Goal: Task Accomplishment & Management: Use online tool/utility

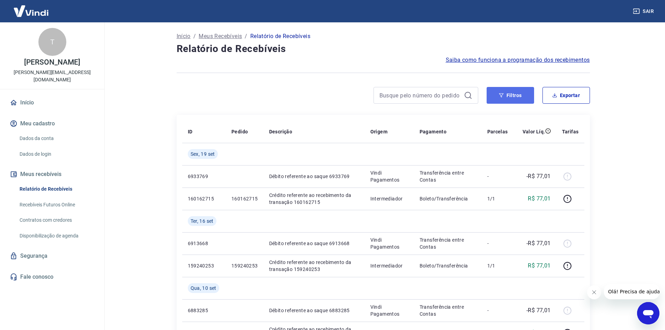
click at [517, 97] on button "Filtros" at bounding box center [509, 95] width 47 height 17
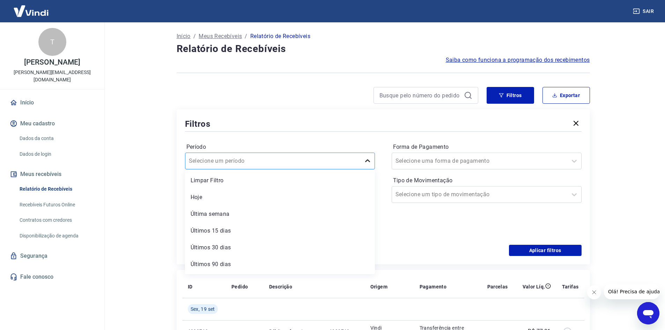
click at [362, 161] on div at bounding box center [367, 161] width 14 height 14
click at [360, 161] on div "Selecione um período" at bounding box center [272, 161] width 175 height 13
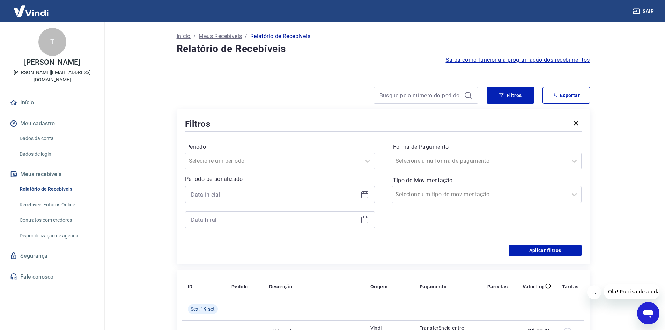
click at [366, 193] on icon at bounding box center [364, 193] width 7 height 1
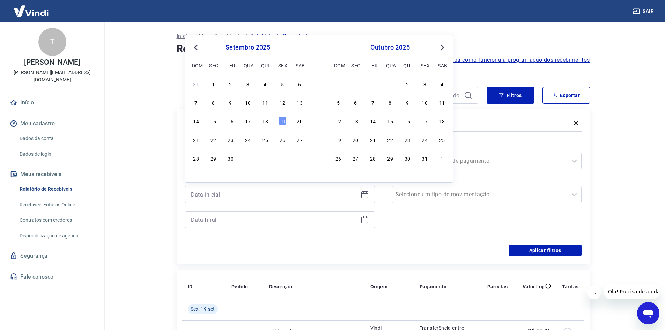
click at [215, 84] on div "1" at bounding box center [213, 84] width 8 height 8
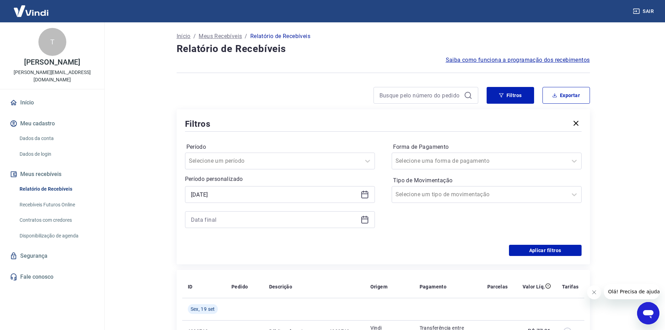
type input "01/09/2025"
click at [366, 220] on icon at bounding box center [364, 219] width 8 height 8
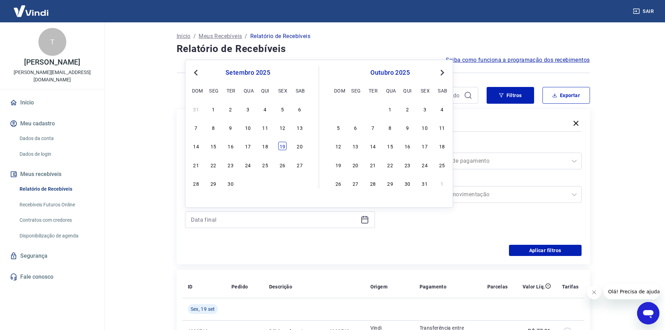
click at [282, 147] on div "19" at bounding box center [282, 146] width 8 height 8
type input "19/09/2025"
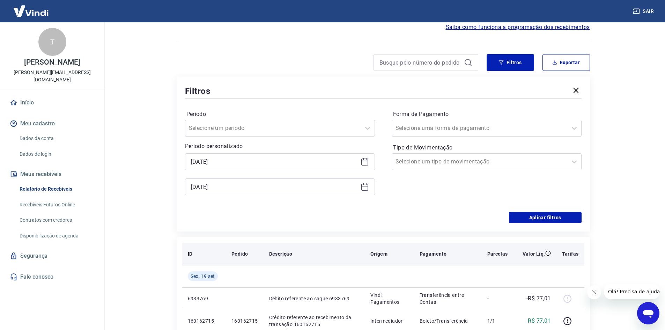
scroll to position [70, 0]
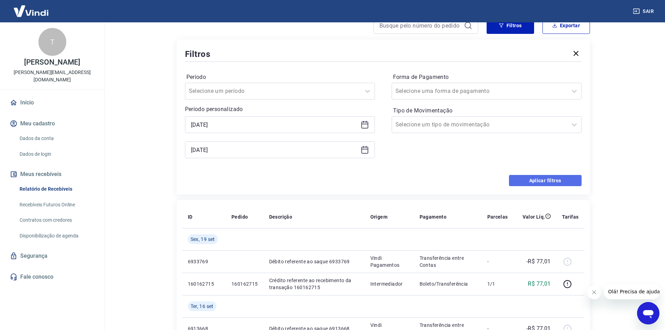
click at [532, 182] on button "Aplicar filtros" at bounding box center [545, 180] width 73 height 11
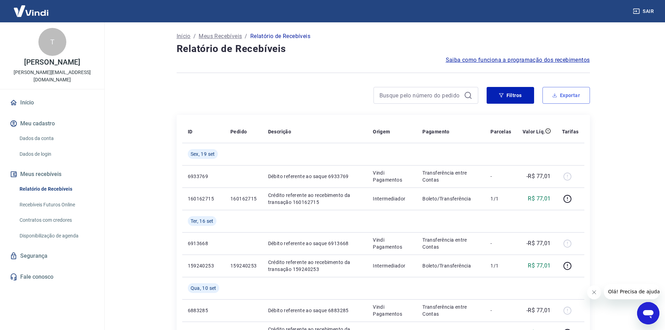
click at [559, 99] on button "Exportar" at bounding box center [565, 95] width 47 height 17
type input "01/09/2025"
type input "19/09/2025"
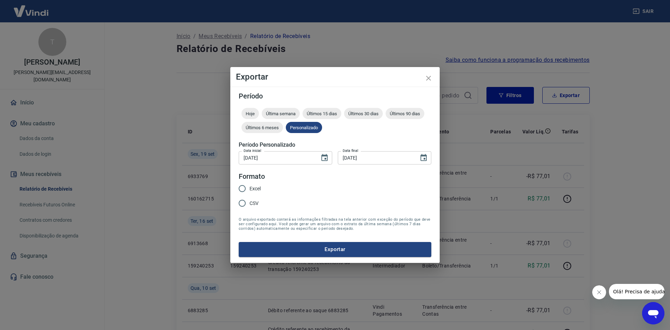
click at [242, 187] on input "Excel" at bounding box center [242, 188] width 15 height 15
radio input "true"
click at [320, 257] on div "Período Hoje Última semana Últimos 15 dias Últimos 30 dias Últimos 90 dias Últi…" at bounding box center [334, 175] width 209 height 176
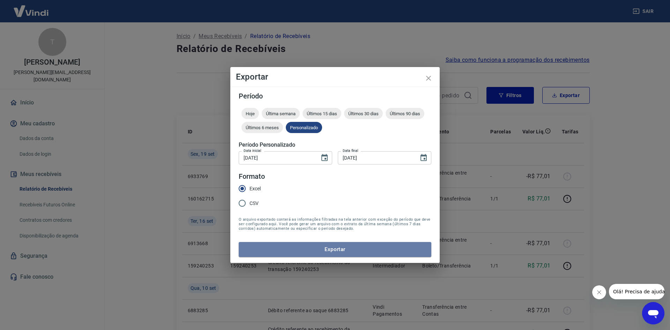
click at [317, 252] on button "Exportar" at bounding box center [335, 249] width 193 height 15
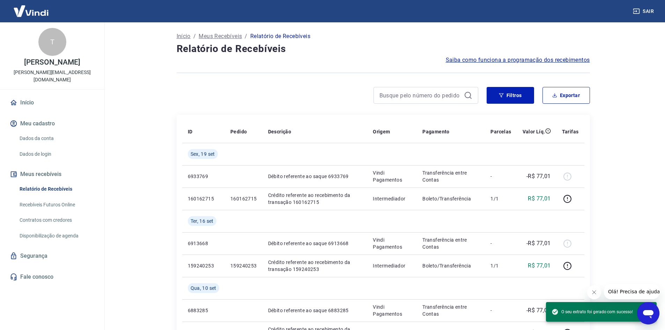
click at [33, 13] on img at bounding box center [30, 10] width 45 height 21
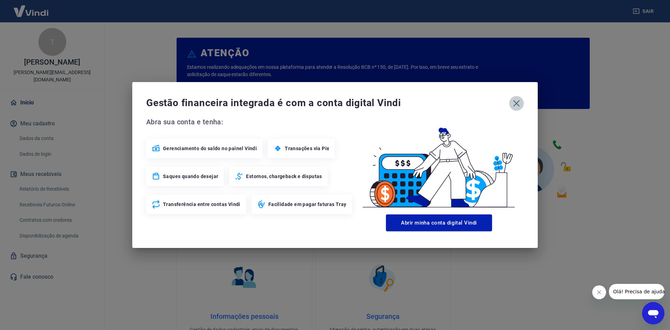
click at [513, 103] on icon "button" at bounding box center [516, 103] width 11 height 11
